Goal: Check status: Check status

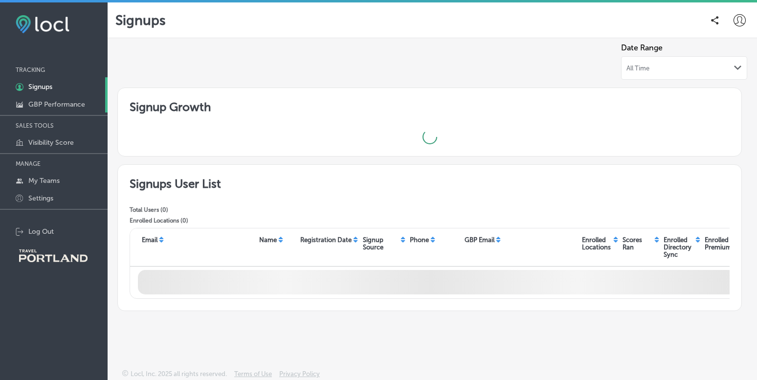
click at [68, 106] on p "GBP Performance" at bounding box center [56, 104] width 57 height 8
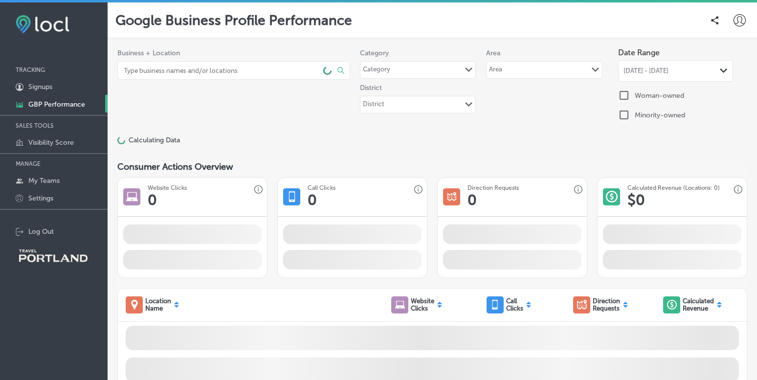
click at [176, 71] on input at bounding box center [220, 71] width 195 height 18
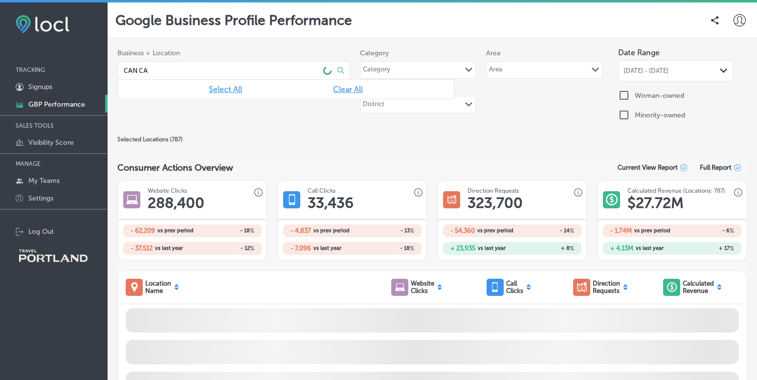
type input "CAN CAN"
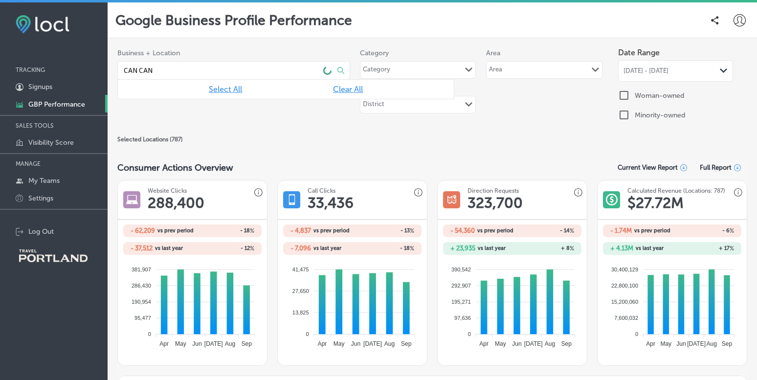
drag, startPoint x: 131, startPoint y: 63, endPoint x: 103, endPoint y: 61, distance: 28.0
click at [103, 61] on div "iconmonstr-menu-thin copy Created with Sketch. TRACKING 1C5FB5B5-4719-4D7E-806B…" at bounding box center [378, 192] width 757 height 380
type input "Can Can"
